Goal: Find specific page/section: Find specific page/section

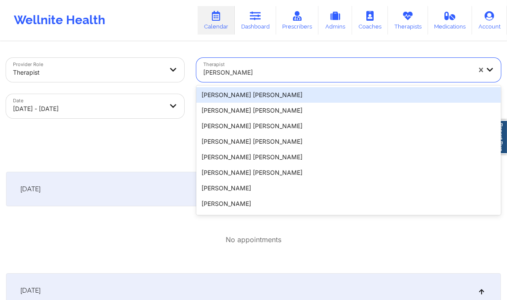
click at [273, 77] on div at bounding box center [337, 72] width 268 height 10
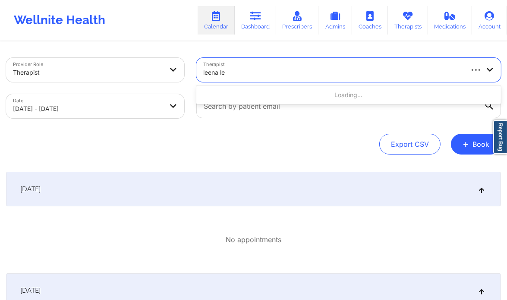
type input "[PERSON_NAME]"
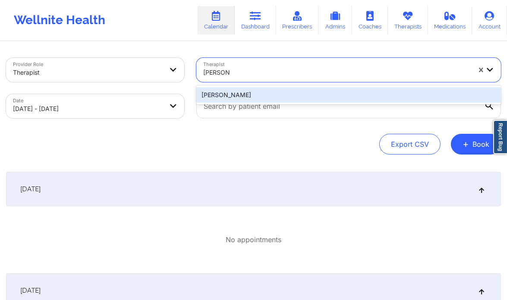
click at [270, 95] on div "[PERSON_NAME]" at bounding box center [348, 95] width 305 height 16
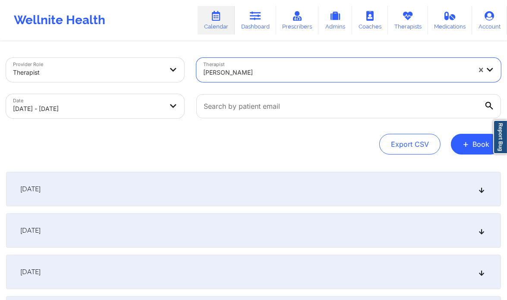
select select "2025-9"
select select "2025-10"
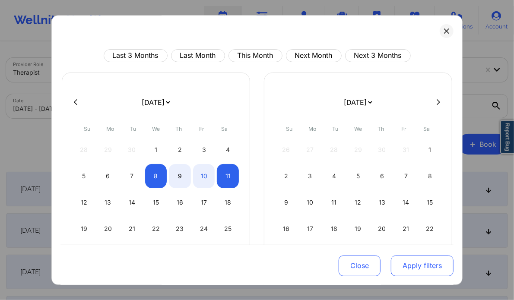
click at [432, 270] on button "Apply filters" at bounding box center [422, 265] width 63 height 21
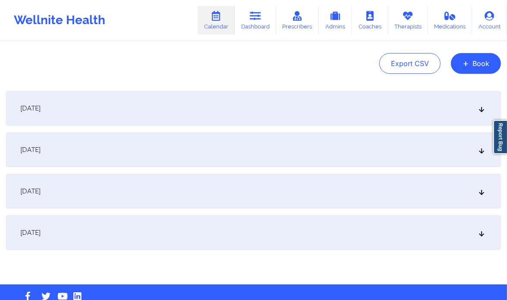
scroll to position [90, 0]
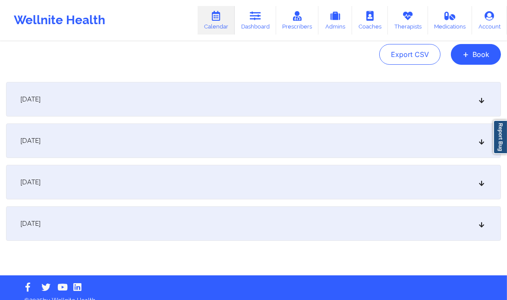
click at [416, 178] on div "[DATE]" at bounding box center [253, 182] width 495 height 35
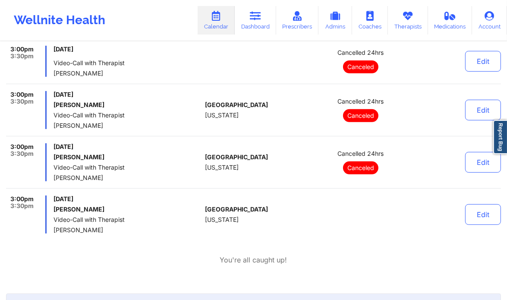
scroll to position [252, 0]
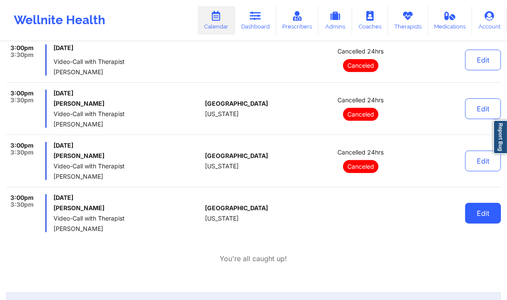
click at [477, 209] on button "Edit" at bounding box center [483, 213] width 36 height 21
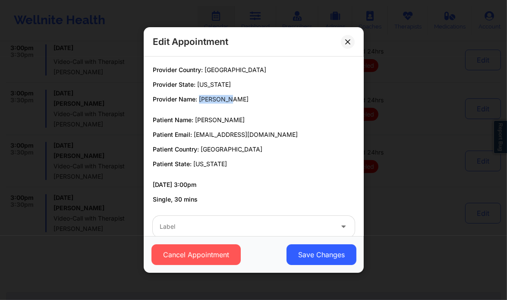
drag, startPoint x: 236, startPoint y: 100, endPoint x: 200, endPoint y: 100, distance: 36.3
click at [200, 100] on p "Provider Name: Leena Lee" at bounding box center [254, 99] width 202 height 9
copy span "[PERSON_NAME]"
drag, startPoint x: 244, startPoint y: 118, endPoint x: 194, endPoint y: 122, distance: 50.2
click at [194, 122] on p "Patient Name: Andres Ramírez" at bounding box center [254, 120] width 202 height 9
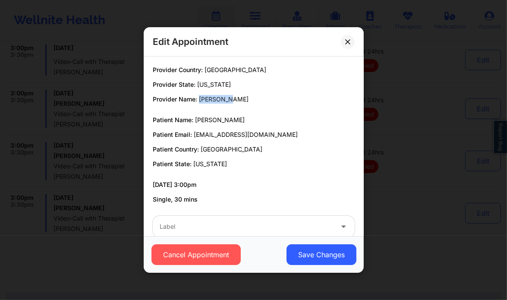
copy span "[PERSON_NAME]"
drag, startPoint x: 251, startPoint y: 131, endPoint x: 193, endPoint y: 136, distance: 57.6
click at [193, 136] on p "Patient Email: ll.psych@email.com" at bounding box center [254, 134] width 202 height 9
copy span "[EMAIL_ADDRESS][DOMAIN_NAME]"
click at [348, 48] on button at bounding box center [348, 42] width 14 height 14
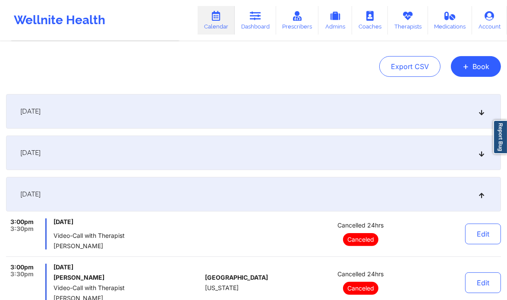
scroll to position [0, 0]
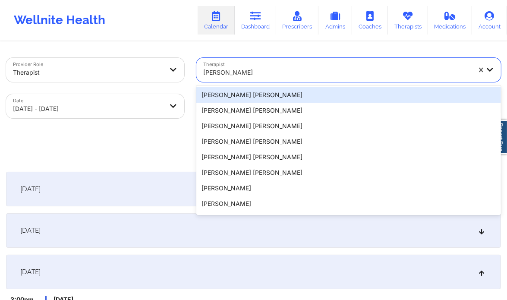
click at [272, 76] on div at bounding box center [337, 72] width 268 height 10
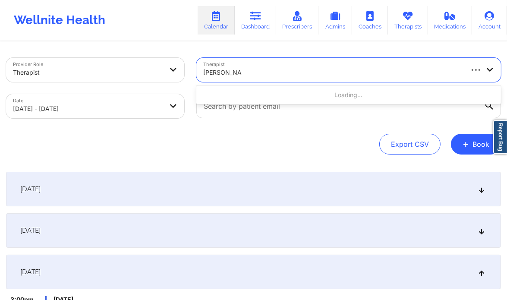
type input "Yvette harville"
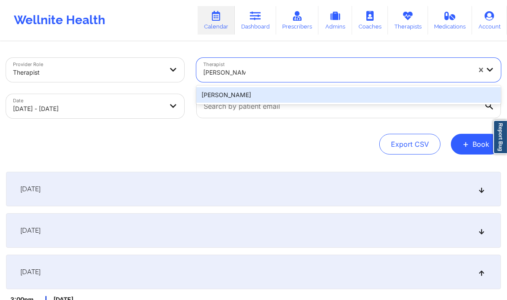
click at [285, 95] on div "Yvette Harville" at bounding box center [348, 95] width 305 height 16
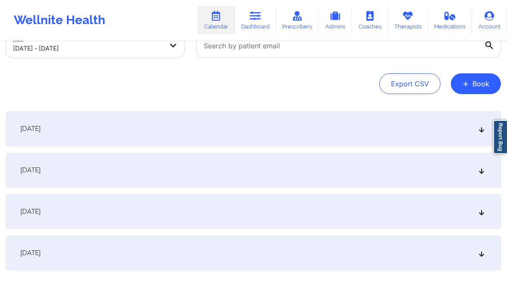
scroll to position [62, 0]
click at [481, 208] on icon at bounding box center [481, 210] width 7 height 6
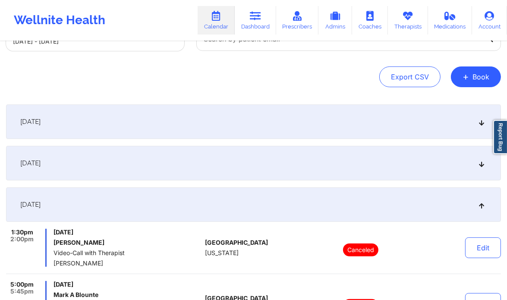
scroll to position [0, 0]
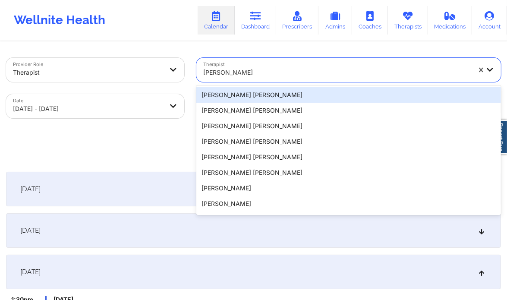
click at [248, 65] on div "Yvette Harville" at bounding box center [337, 72] width 268 height 19
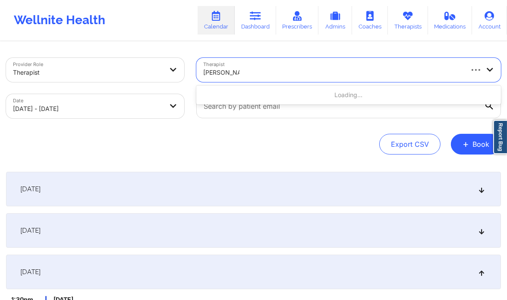
type input "Rene wiggins"
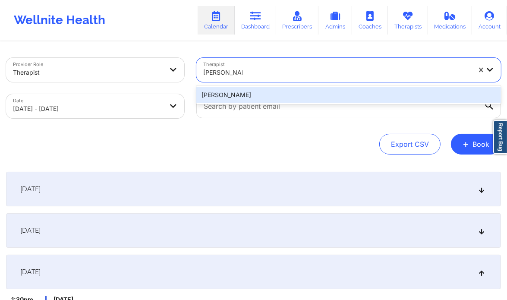
click at [250, 94] on div "Rene Wiggins" at bounding box center [348, 95] width 305 height 16
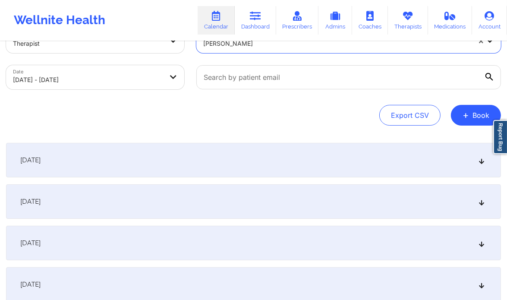
scroll to position [30, 0]
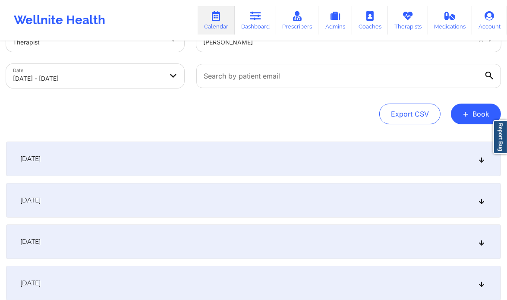
click at [280, 252] on div "October 10, 2025" at bounding box center [253, 241] width 495 height 35
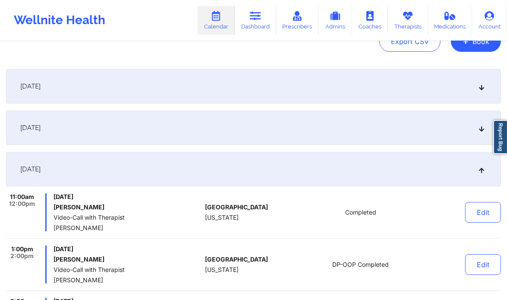
scroll to position [0, 0]
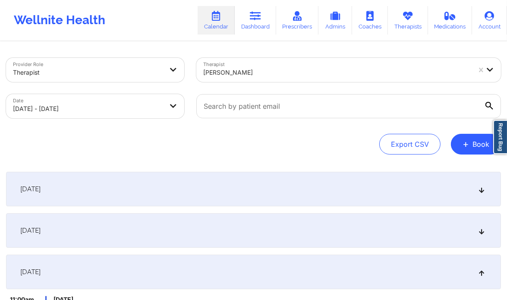
select select "2025-9"
select select "2025-10"
click at [88, 189] on div "October 8, 2025" at bounding box center [253, 189] width 495 height 35
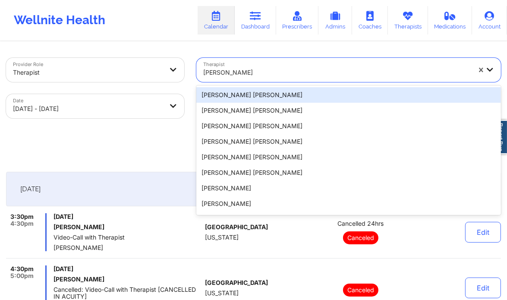
click at [213, 72] on div at bounding box center [337, 72] width 268 height 10
paste input "Angela Turner"
type input "Angela Turner"
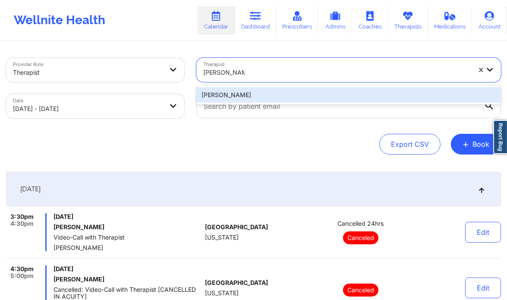
click at [246, 93] on div "Angela Turner" at bounding box center [348, 95] width 305 height 16
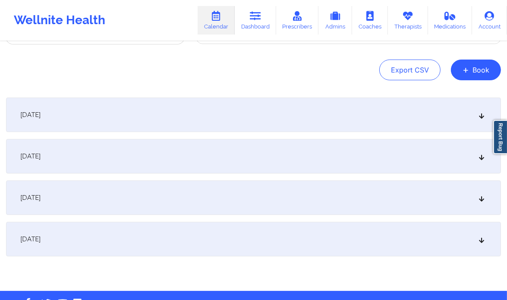
scroll to position [78, 0]
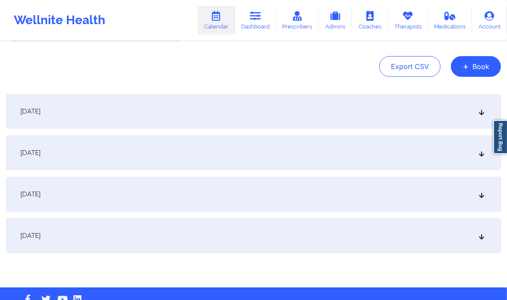
click at [440, 192] on div "October 10, 2025" at bounding box center [253, 194] width 495 height 35
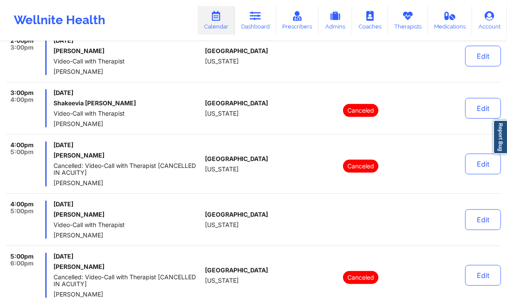
scroll to position [414, 0]
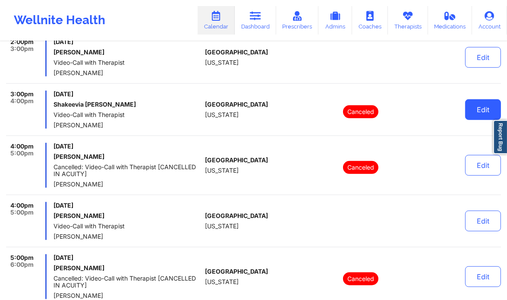
click at [478, 103] on button "Edit" at bounding box center [483, 109] width 36 height 21
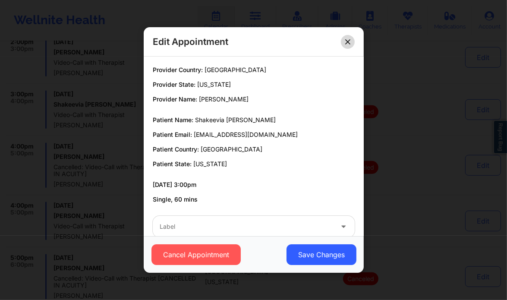
click at [347, 43] on icon at bounding box center [347, 41] width 5 height 5
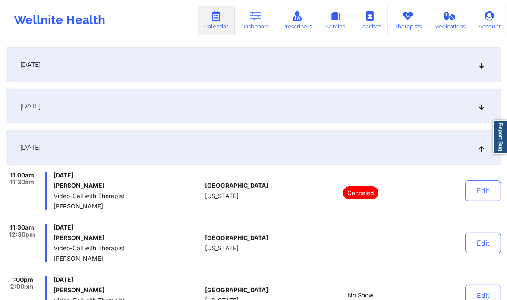
scroll to position [0, 0]
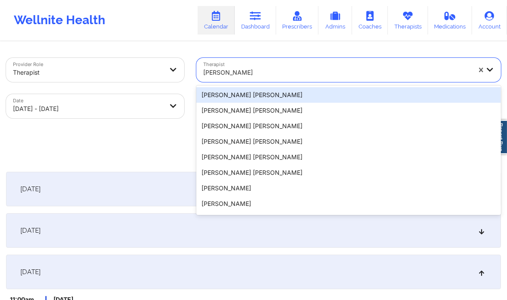
click at [294, 70] on div at bounding box center [337, 72] width 268 height 10
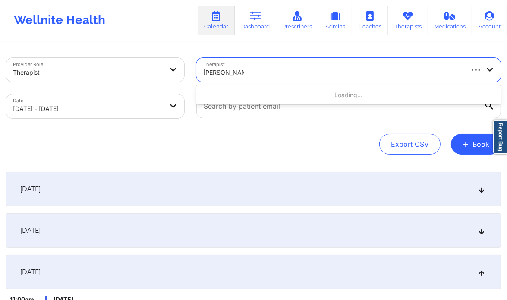
type input "jennifer henson"
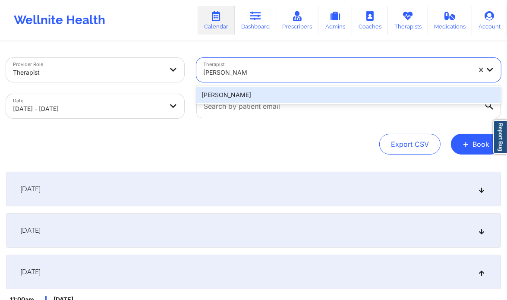
click at [262, 92] on div "[PERSON_NAME]" at bounding box center [348, 95] width 305 height 16
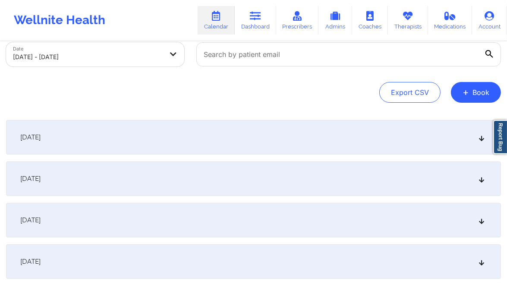
scroll to position [52, 0]
click at [233, 236] on div "October 10, 2025" at bounding box center [253, 220] width 495 height 35
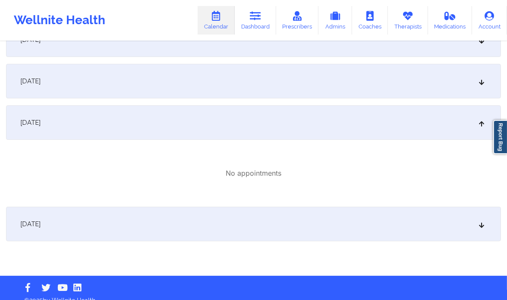
scroll to position [150, 0]
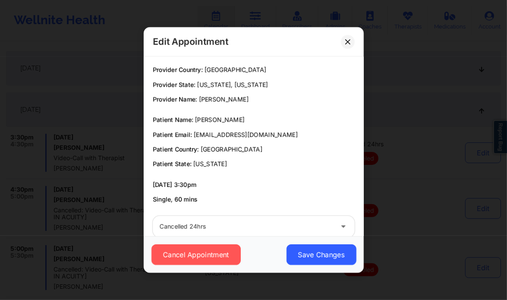
click at [345, 43] on icon at bounding box center [347, 41] width 5 height 5
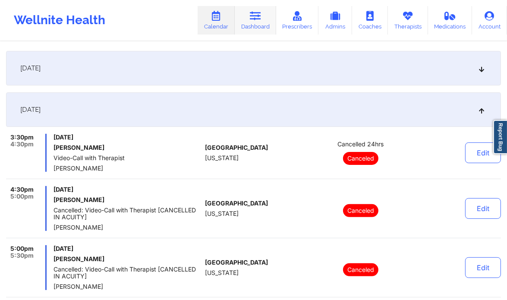
click at [261, 17] on icon at bounding box center [255, 15] width 11 height 9
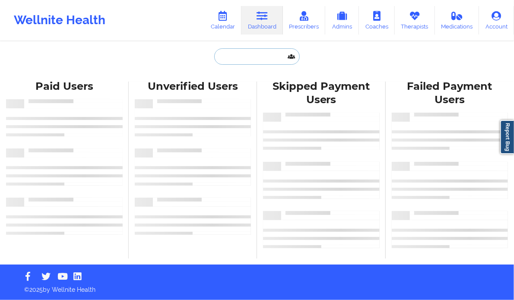
click at [221, 58] on input "text" at bounding box center [256, 56] width 85 height 16
paste input "[EMAIL_ADDRESS][DOMAIN_NAME]"
type input "[EMAIL_ADDRESS][DOMAIN_NAME]"
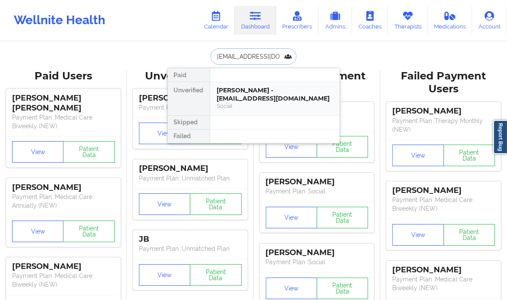
click at [252, 89] on div "Andres Ramírez - ll.psych@email.com" at bounding box center [275, 94] width 116 height 16
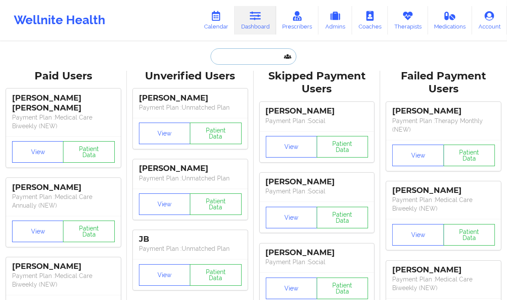
click at [229, 61] on input "text" at bounding box center [253, 56] width 85 height 16
paste input "[EMAIL_ADDRESS][DOMAIN_NAME]"
type input "[EMAIL_ADDRESS][DOMAIN_NAME]"
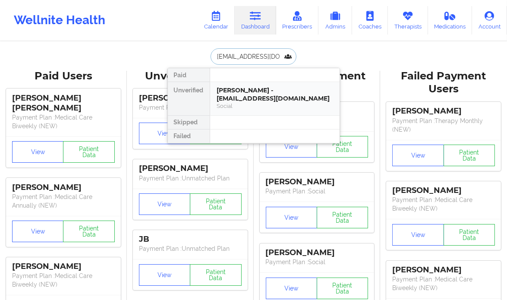
click at [313, 98] on div "Andres Ramírez - ll.psych@email.com" at bounding box center [275, 94] width 116 height 16
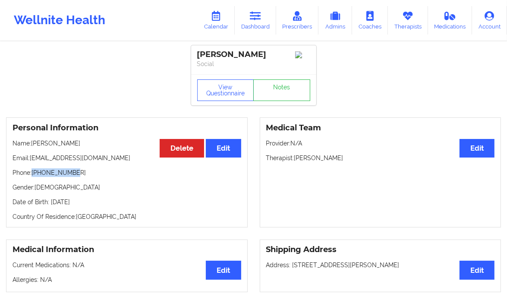
drag, startPoint x: 74, startPoint y: 174, endPoint x: 34, endPoint y: 174, distance: 40.1
click at [34, 174] on p "Phone: +19174100073" at bounding box center [127, 172] width 229 height 9
copy p "+19174100073"
click at [401, 19] on link "Therapists" at bounding box center [408, 20] width 40 height 28
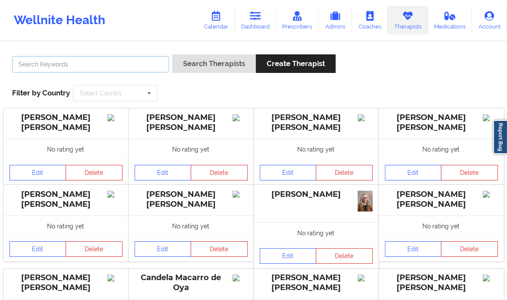
click at [131, 61] on input "text" at bounding box center [90, 64] width 157 height 16
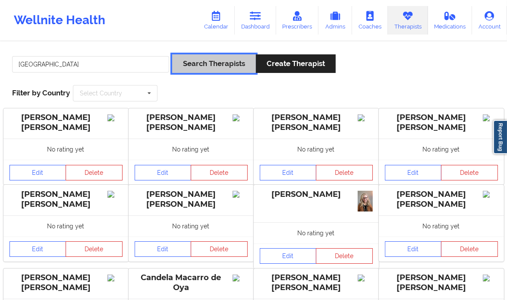
click at [212, 62] on button "Search Therapists" at bounding box center [214, 63] width 84 height 19
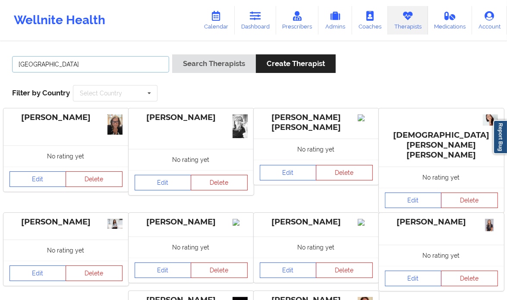
click at [76, 60] on input "[GEOGRAPHIC_DATA]" at bounding box center [90, 64] width 157 height 16
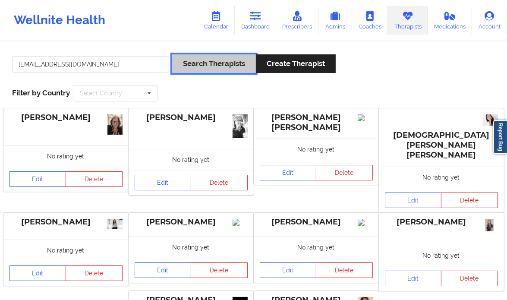
click at [197, 63] on button "Search Therapists" at bounding box center [214, 63] width 84 height 19
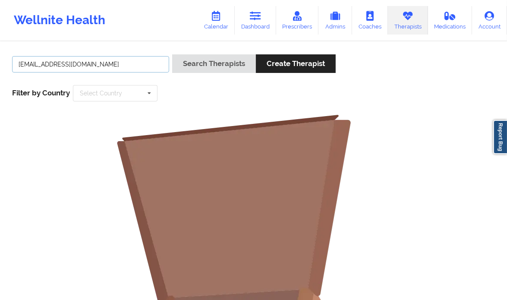
drag, startPoint x: 45, startPoint y: 61, endPoint x: 119, endPoint y: 67, distance: 74.5
click at [119, 67] on input "[EMAIL_ADDRESS][DOMAIN_NAME]" at bounding box center [90, 64] width 157 height 16
type input "[EMAIL_ADDRESS][DOMAIN_NAME]"
click at [172, 54] on button "Search Therapists" at bounding box center [214, 63] width 84 height 19
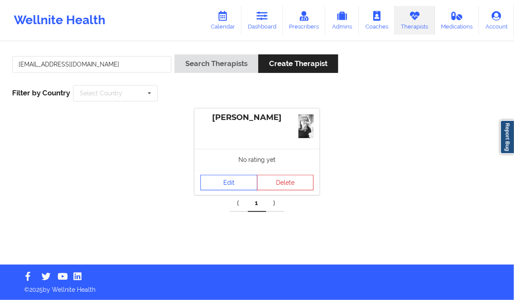
click at [214, 184] on link "Edit" at bounding box center [228, 183] width 57 height 16
